Goal: Find specific page/section: Find specific page/section

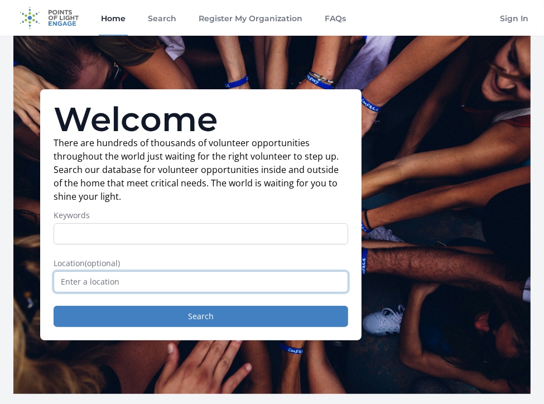
click at [178, 281] on input "text" at bounding box center [201, 281] width 295 height 21
click at [179, 281] on input "text" at bounding box center [201, 281] width 295 height 21
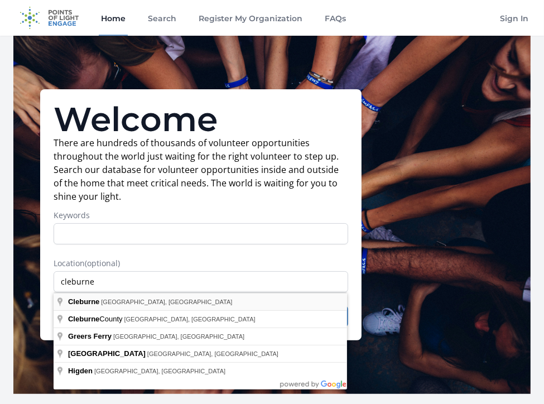
type input "[GEOGRAPHIC_DATA], [GEOGRAPHIC_DATA], [GEOGRAPHIC_DATA]"
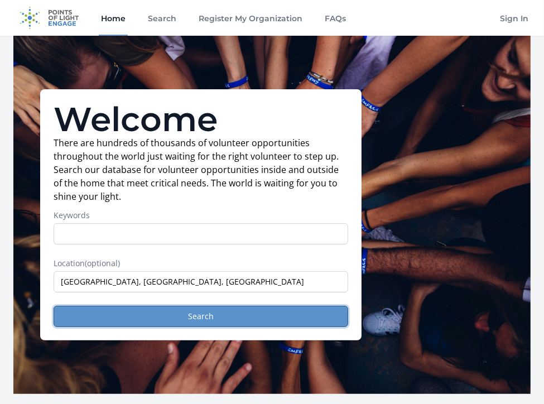
click at [170, 314] on button "Search" at bounding box center [201, 316] width 295 height 21
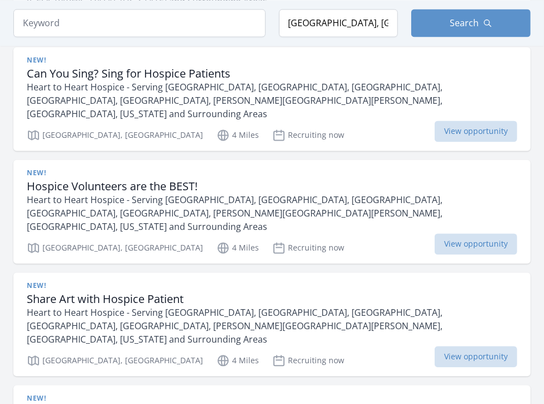
scroll to position [1396, 0]
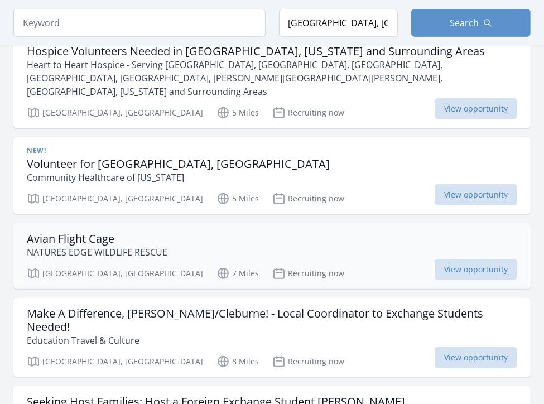
scroll to position [3015, 0]
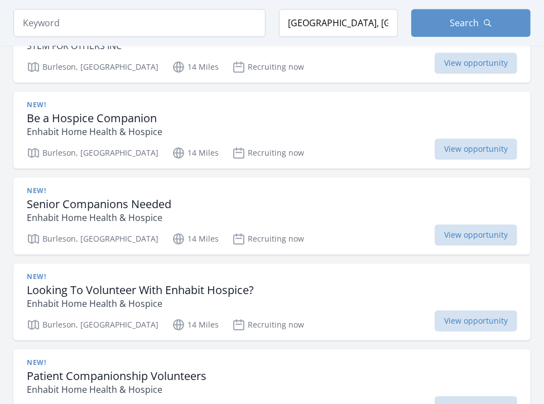
scroll to position [4802, 0]
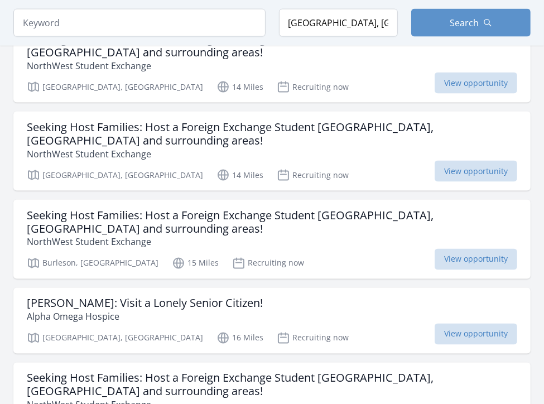
scroll to position [6693, 0]
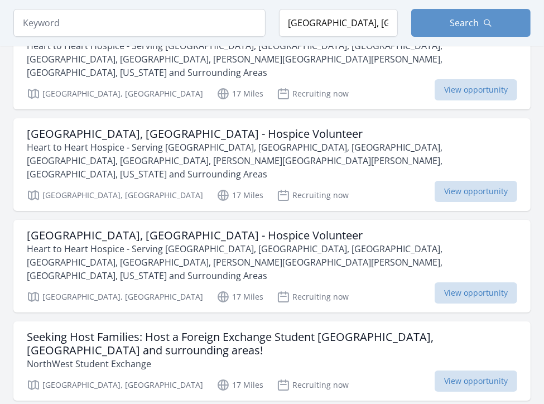
scroll to position [8089, 0]
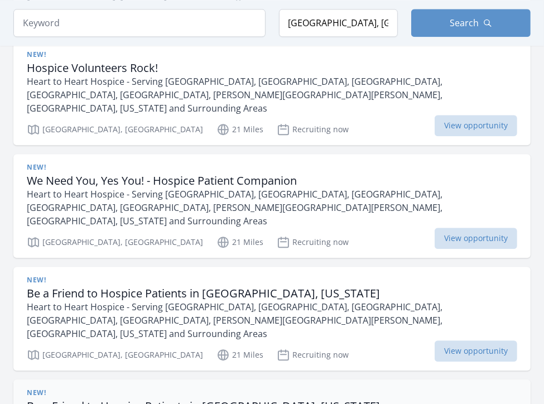
scroll to position [10099, 0]
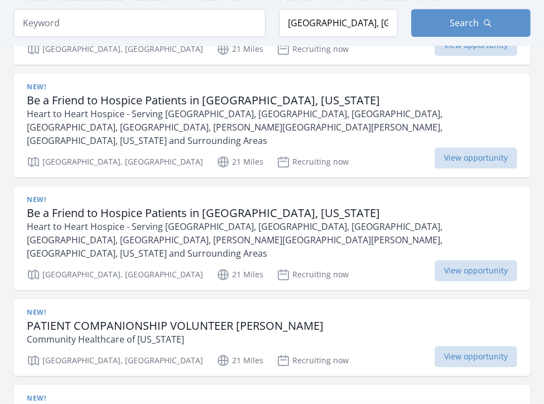
scroll to position [10546, 0]
